Goal: Task Accomplishment & Management: Use online tool/utility

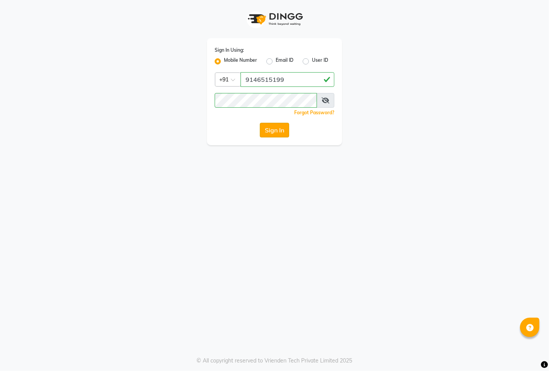
click at [279, 133] on button "Sign In" at bounding box center [274, 130] width 29 height 15
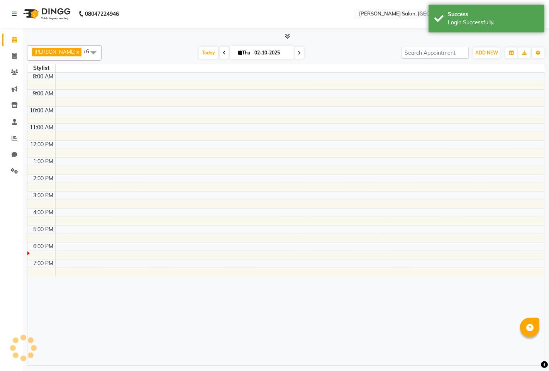
select select "en"
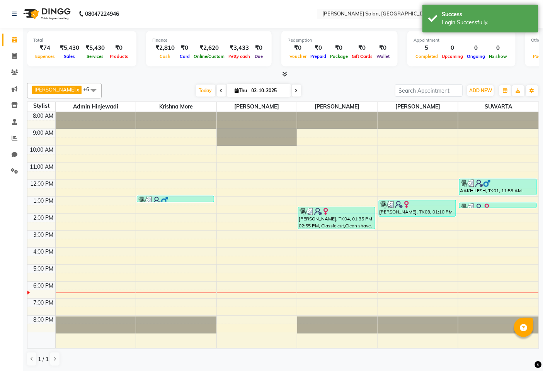
click at [267, 112] on div at bounding box center [257, 112] width 80 height 0
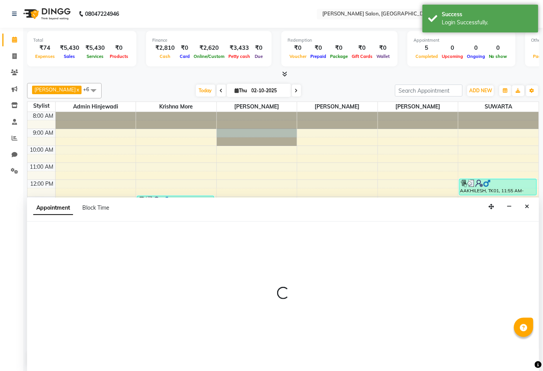
scroll to position [0, 0]
select select "63569"
select select "540"
select select "tentative"
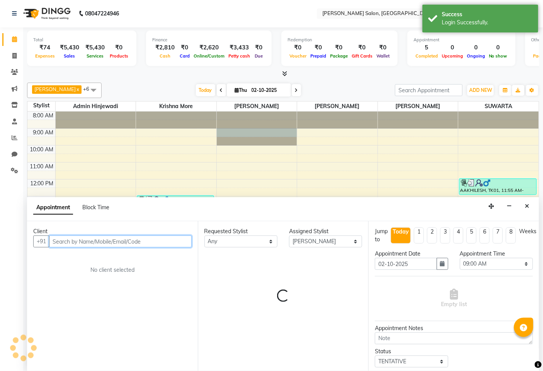
click at [272, 189] on div "8:00 AM 9:00 AM 10:00 AM 11:00 AM 12:00 PM 1:00 PM 2:00 PM 3:00 PM 4:00 PM 5:00…" at bounding box center [282, 230] width 511 height 236
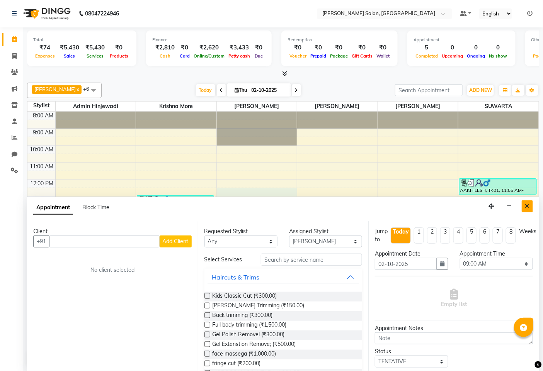
click at [527, 209] on icon "Close" at bounding box center [527, 206] width 4 height 5
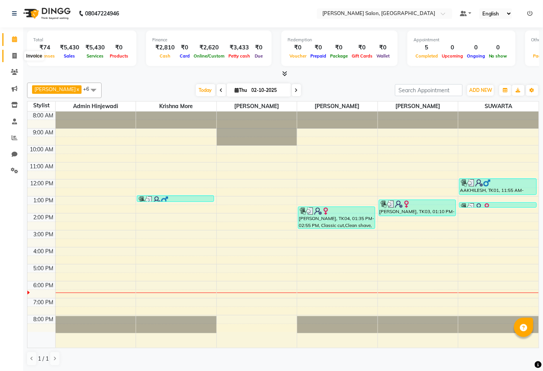
click at [13, 56] on icon at bounding box center [14, 56] width 4 height 6
select select "service"
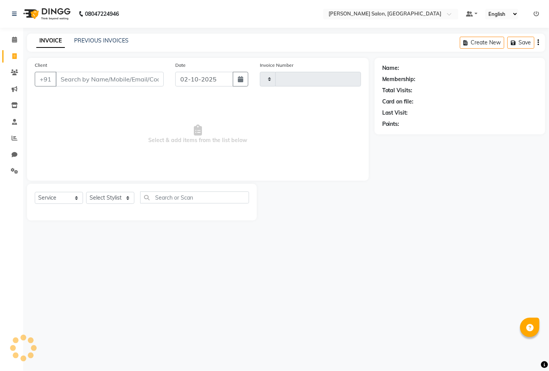
type input "1598"
select select "7331"
click at [93, 193] on select "Select Stylist admin hinjewadi [PERSON_NAME] krishna more [PERSON_NAME] rishi […" at bounding box center [111, 198] width 51 height 12
click at [86, 192] on select "Select Stylist admin hinjewadi [PERSON_NAME] krishna more [PERSON_NAME] rishi […" at bounding box center [111, 198] width 51 height 12
click at [156, 259] on div "08047224946 Select Location × [PERSON_NAME] Salon, Hinjewadi Default Panel My P…" at bounding box center [274, 185] width 549 height 371
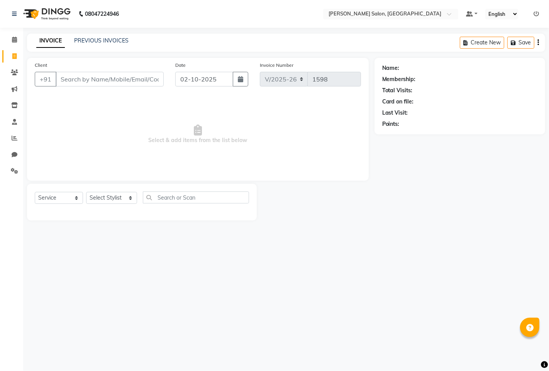
click at [312, 304] on div "08047224946 Select Location × [PERSON_NAME] Salon, Hinjewadi Default Panel My P…" at bounding box center [274, 185] width 549 height 371
click at [312, 303] on div "08047224946 Select Location × [PERSON_NAME] Salon, Hinjewadi Default Panel My P…" at bounding box center [274, 185] width 549 height 371
click at [13, 71] on icon at bounding box center [14, 73] width 7 height 6
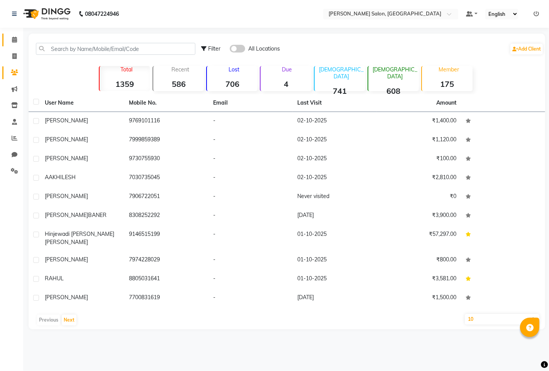
click at [10, 34] on link "Calendar" at bounding box center [11, 40] width 19 height 13
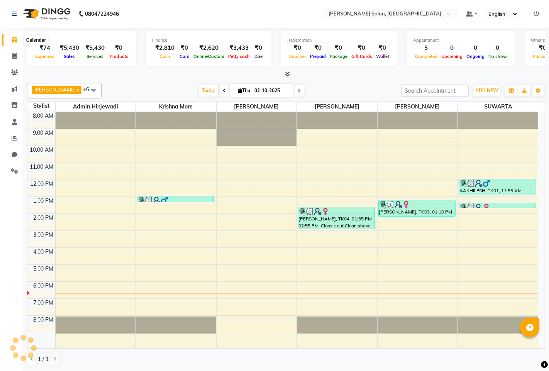
click at [14, 38] on icon at bounding box center [14, 40] width 5 height 6
